Goal: Use online tool/utility: Utilize a website feature to perform a specific function

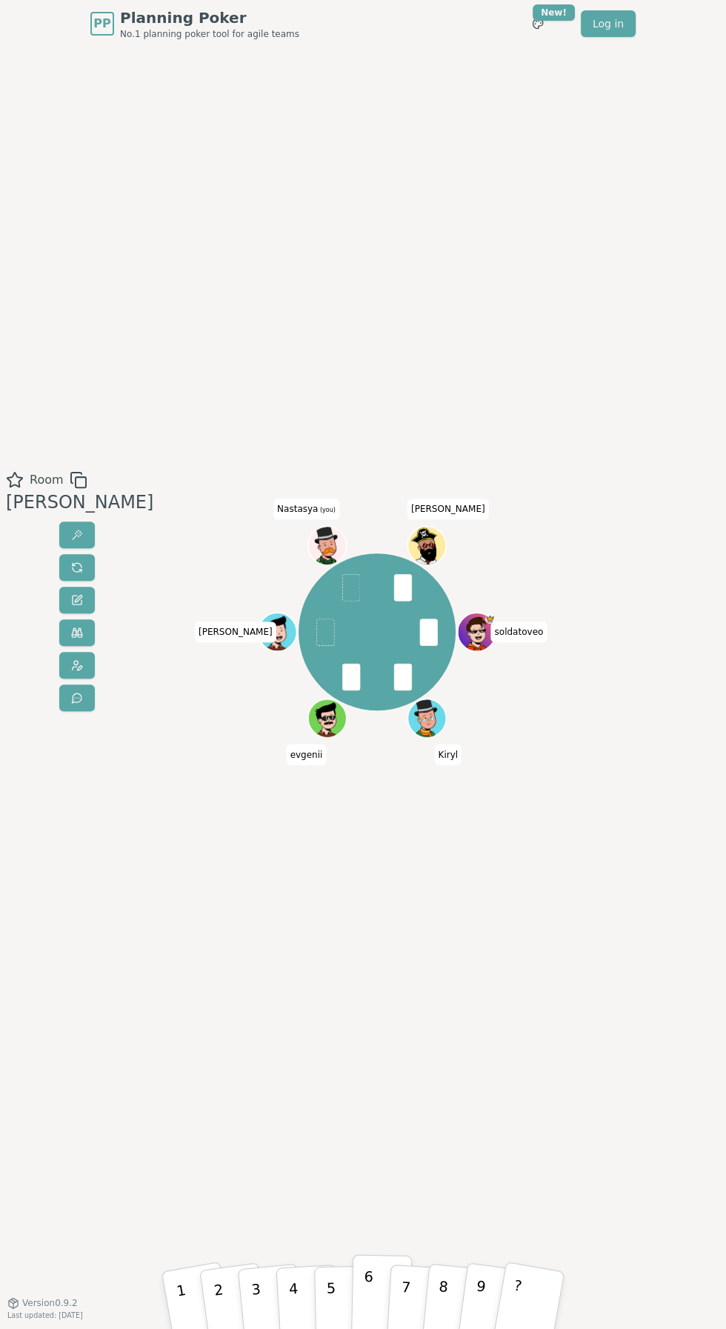
click at [382, 1306] on button "6" at bounding box center [381, 1300] width 61 height 90
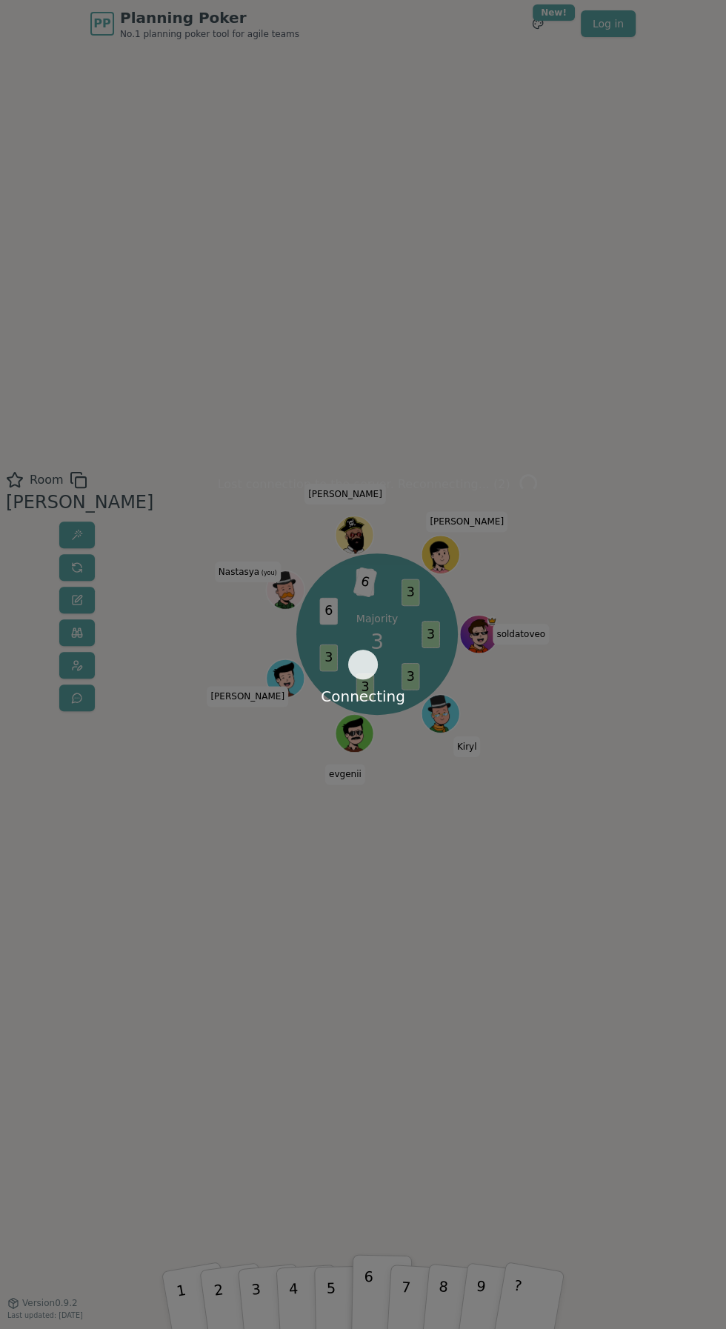
click at [259, 1321] on div "Connecting" at bounding box center [363, 664] width 726 height 1329
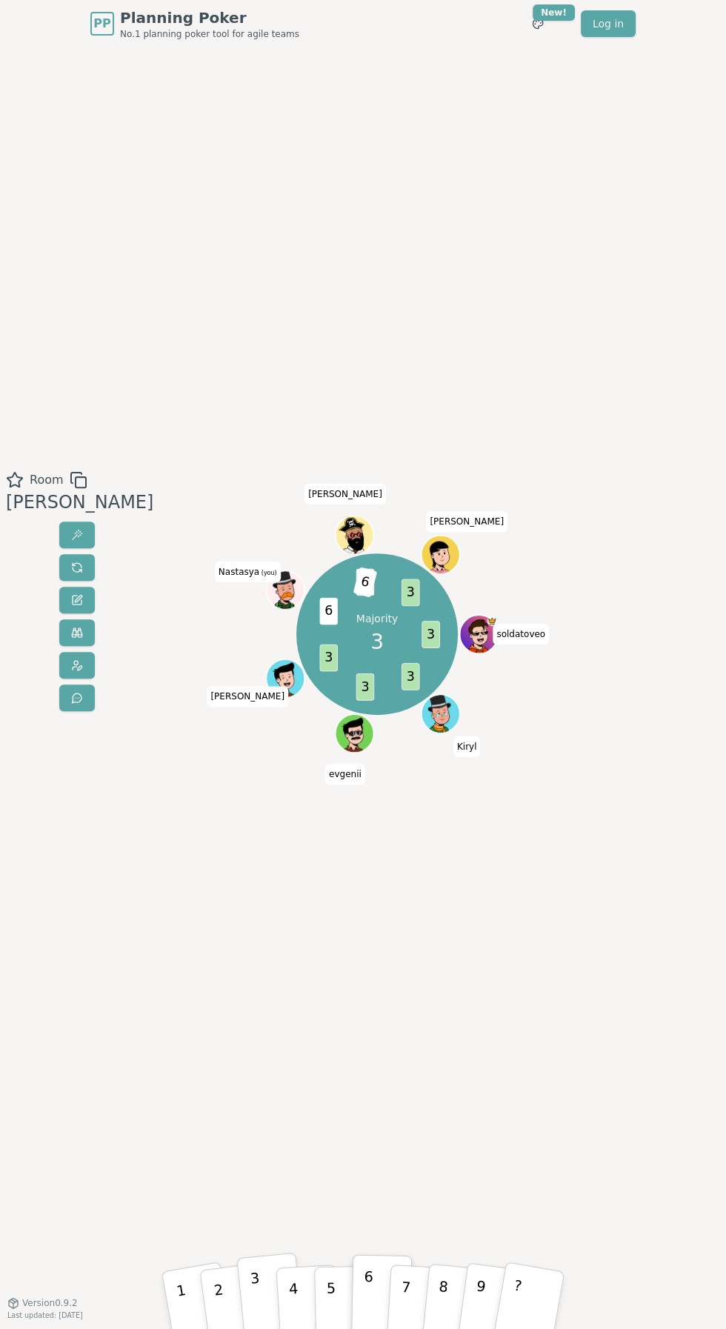
click at [257, 1312] on p "3" at bounding box center [258, 1301] width 16 height 66
click at [266, 1306] on button "3" at bounding box center [269, 1299] width 67 height 94
click at [267, 1294] on button "3" at bounding box center [269, 1299] width 67 height 94
click at [505, 980] on div "Room [PERSON_NAME] soldatoveo [PERSON_NAME] (you) [PERSON_NAME] N [PERSON_NAME]…" at bounding box center [363, 674] width 726 height 1255
click at [274, 1297] on button "3" at bounding box center [269, 1299] width 67 height 94
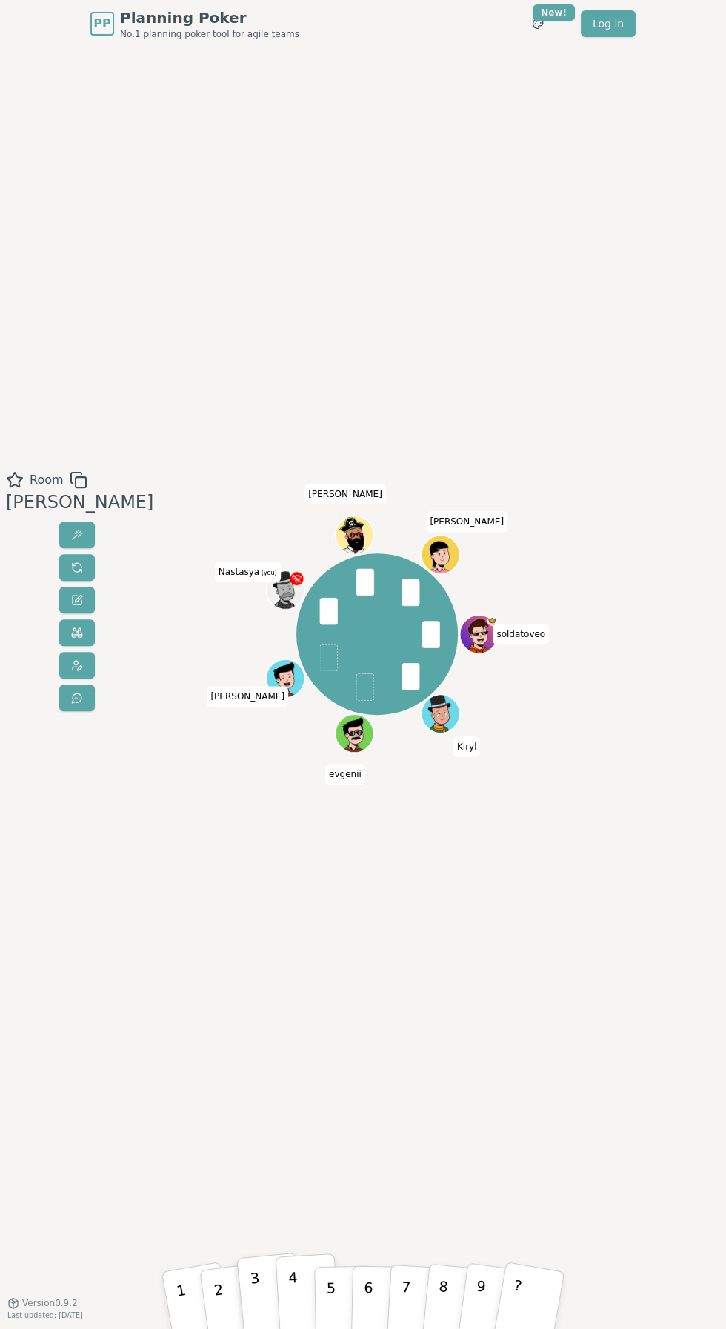
click at [279, 1275] on button "4" at bounding box center [308, 1300] width 64 height 92
click at [267, 1310] on button "3" at bounding box center [269, 1299] width 67 height 94
